Goal: Find contact information: Find contact information

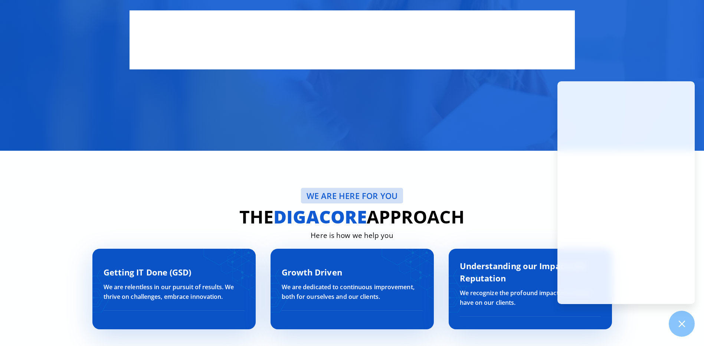
scroll to position [2264, 0]
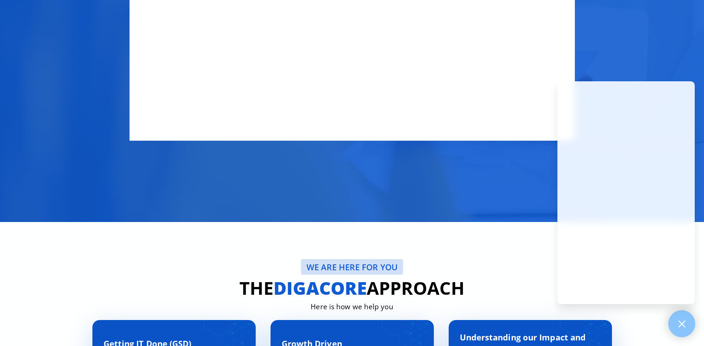
click at [689, 321] on div at bounding box center [681, 323] width 27 height 27
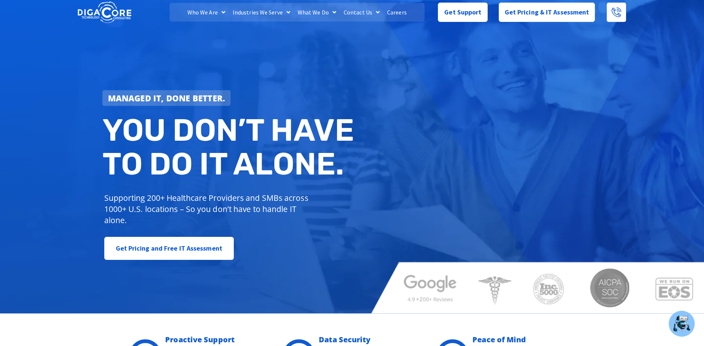
scroll to position [0, 0]
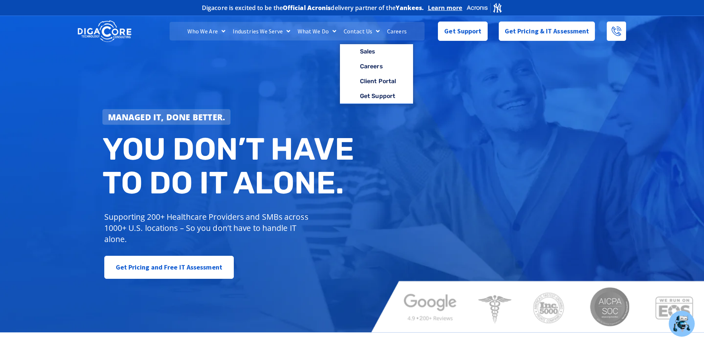
click at [358, 27] on link "Contact Us" at bounding box center [361, 31] width 43 height 19
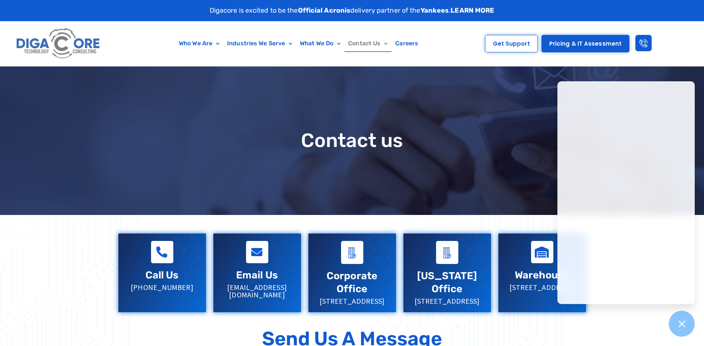
click at [170, 76] on div "Contact us" at bounding box center [352, 140] width 483 height 148
